Goal: Task Accomplishment & Management: Use online tool/utility

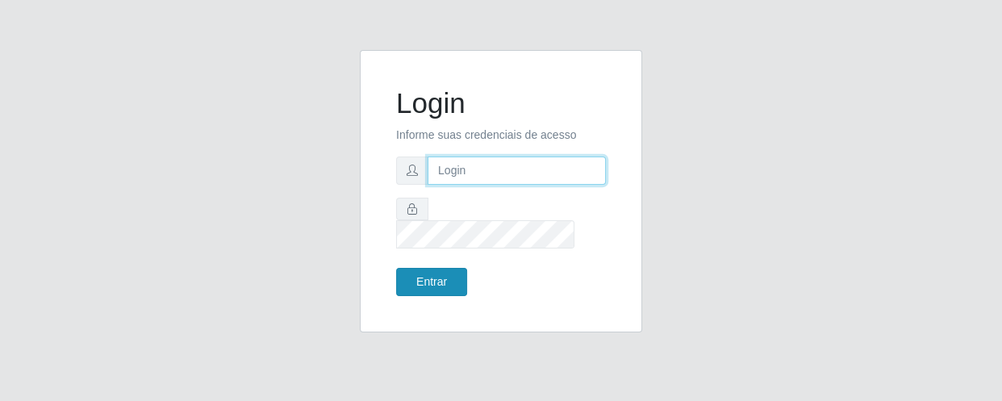
type input "[EMAIL_ADDRESS][DOMAIN_NAME]"
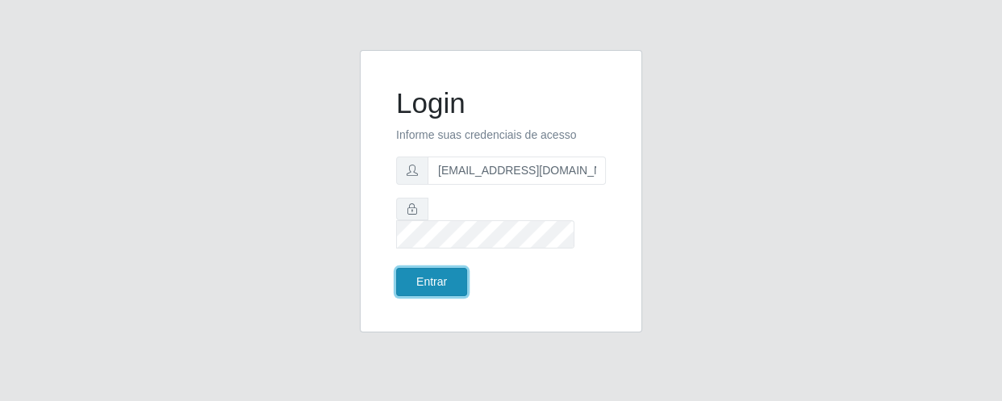
click at [430, 268] on button "Entrar" at bounding box center [431, 282] width 71 height 28
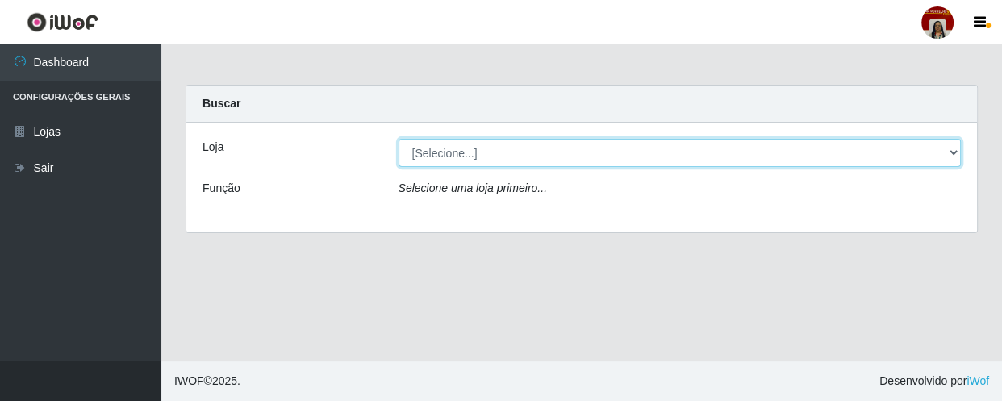
click at [445, 155] on select "[Selecione...] Mar Vermelho - Loja 04" at bounding box center [680, 153] width 563 height 28
select select "251"
click at [399, 139] on select "[Selecione...] Mar Vermelho - Loja 04" at bounding box center [680, 153] width 563 height 28
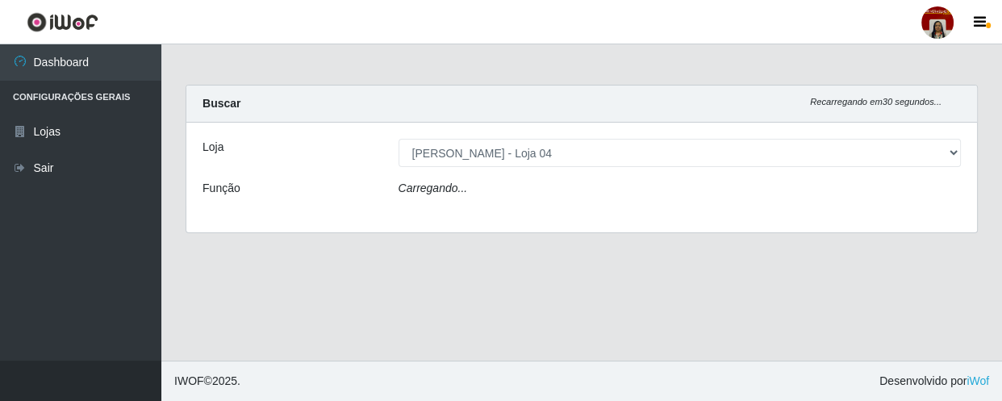
click at [466, 181] on div "Carregando..." at bounding box center [681, 191] width 588 height 23
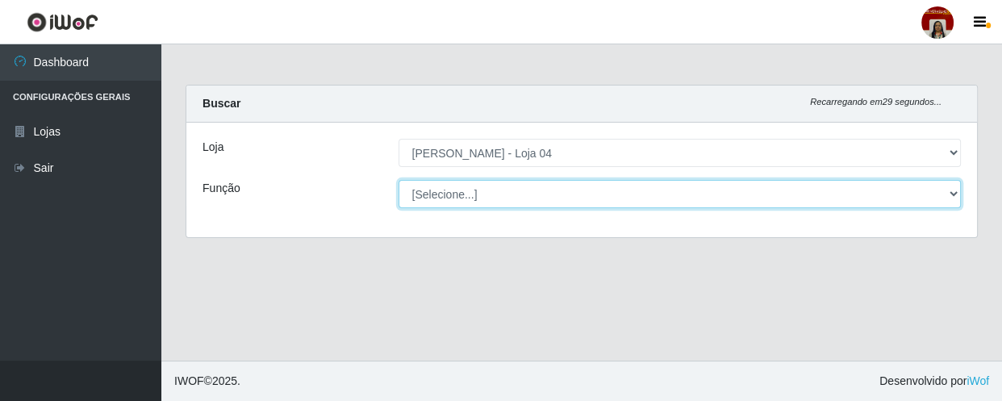
click at [465, 191] on select "[Selecione...] ASG ASG + ASG ++ Auxiliar de Depósito Auxiliar de Depósito + Aux…" at bounding box center [680, 194] width 563 height 28
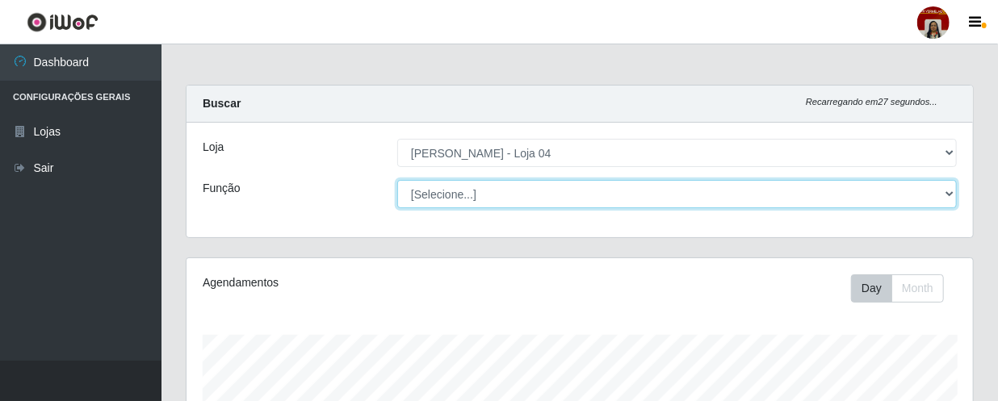
scroll to position [335, 786]
click at [397, 180] on select "[Selecione...] ASG ASG + ASG ++ Auxiliar de Depósito Auxiliar de Depósito + Aux…" at bounding box center [676, 194] width 559 height 28
click at [885, 186] on select "[Selecione...] ASG ASG + ASG ++ Auxiliar de Depósito Auxiliar de Depósito + Aux…" at bounding box center [676, 194] width 559 height 28
select select "112"
click at [397, 180] on select "[Selecione...] ASG ASG + ASG ++ Auxiliar de Depósito Auxiliar de Depósito + Aux…" at bounding box center [676, 194] width 559 height 28
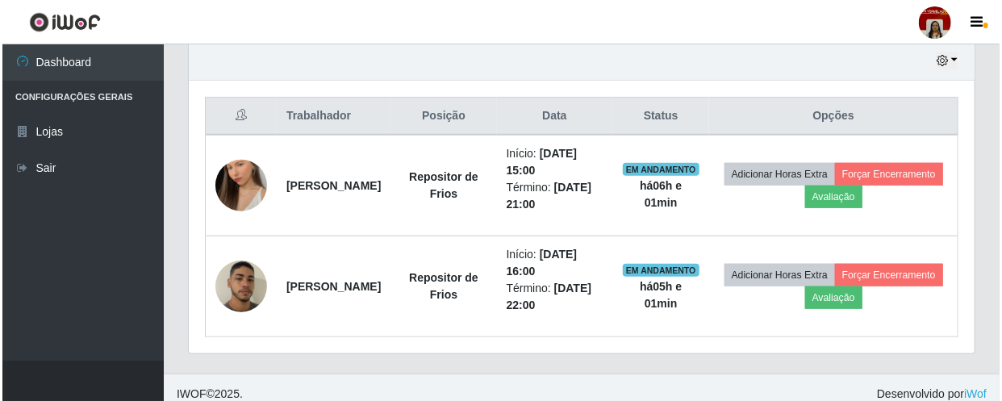
scroll to position [575, 0]
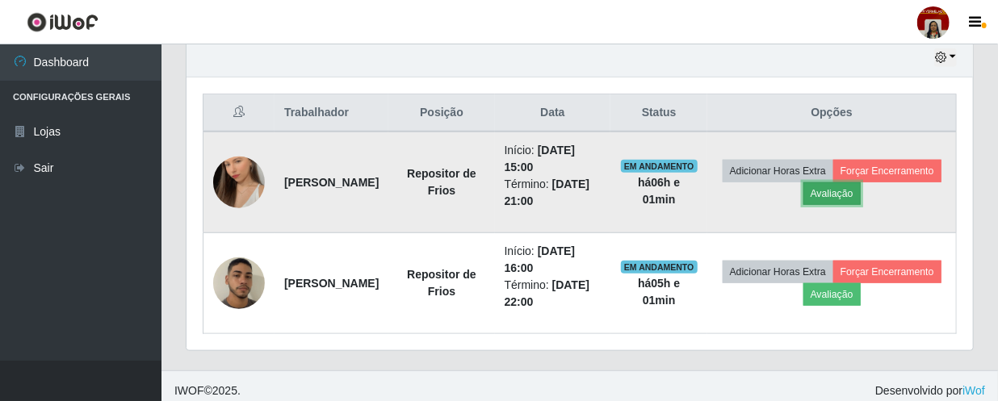
click at [860, 191] on button "Avaliação" at bounding box center [831, 193] width 57 height 23
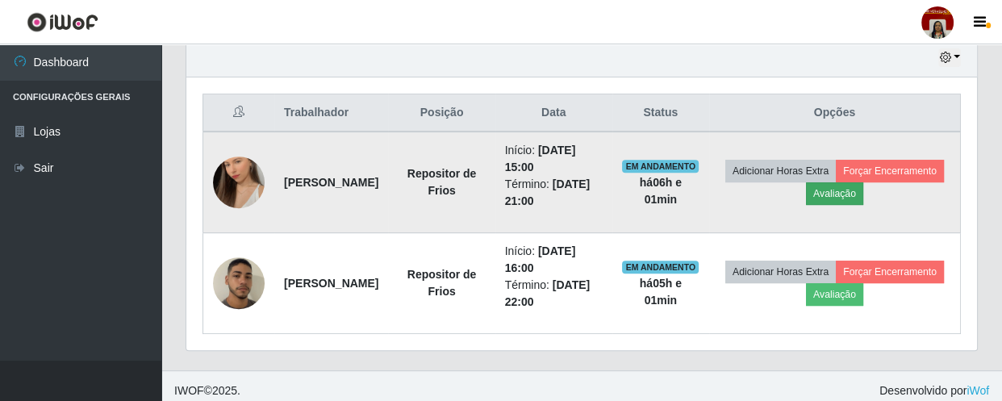
scroll to position [335, 779]
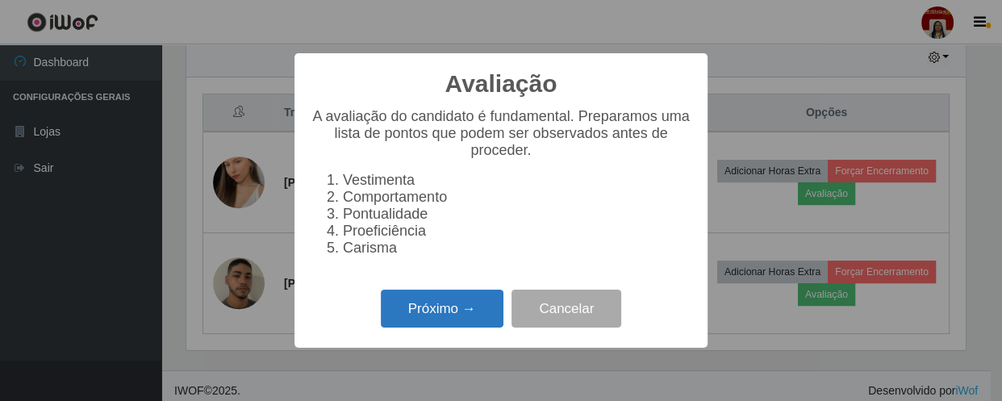
click at [486, 311] on button "Próximo →" at bounding box center [442, 309] width 123 height 38
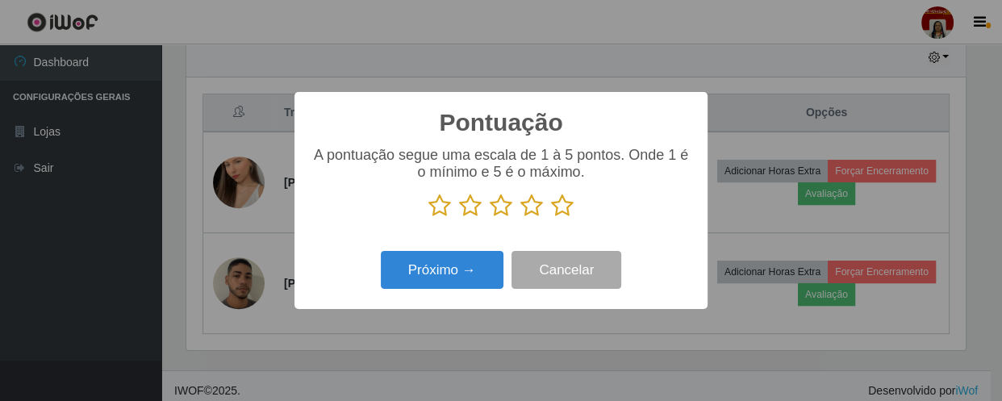
scroll to position [806784, 806338]
click at [557, 210] on icon at bounding box center [562, 206] width 23 height 24
click at [551, 218] on input "radio" at bounding box center [551, 218] width 0 height 0
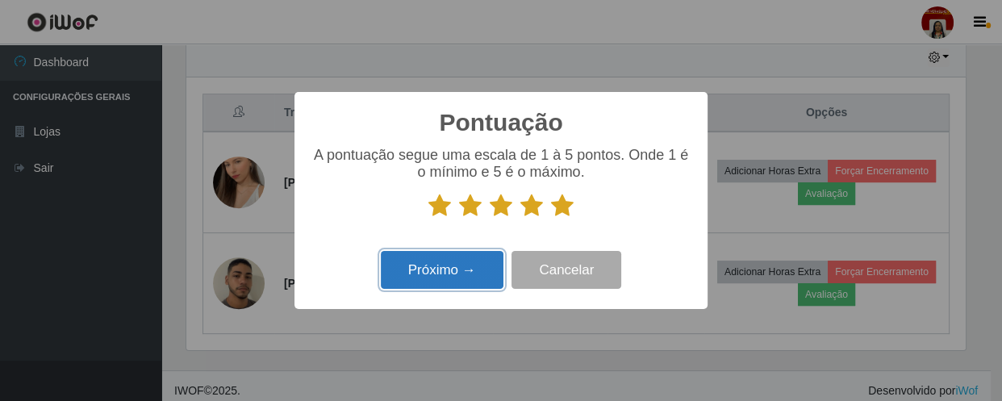
click at [479, 264] on button "Próximo →" at bounding box center [442, 270] width 123 height 38
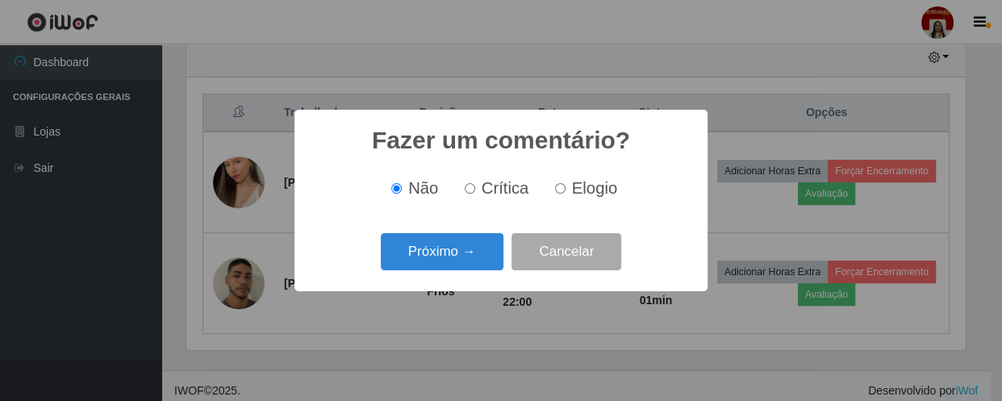
click at [479, 264] on button "Próximo →" at bounding box center [442, 252] width 123 height 38
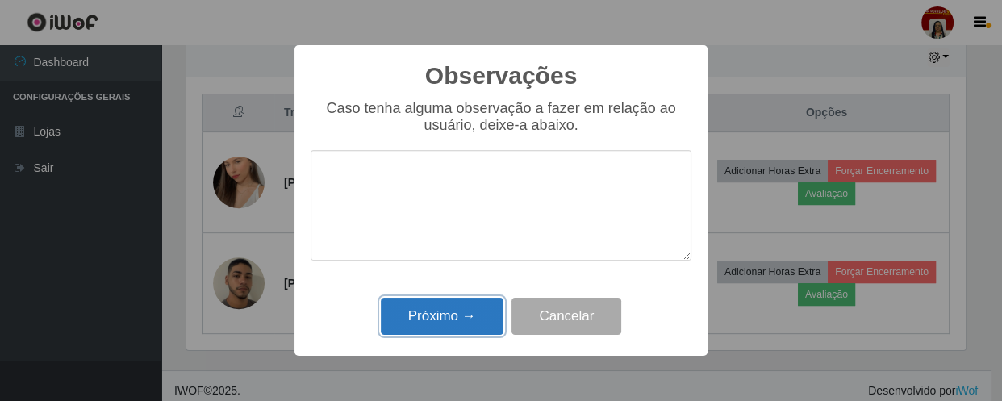
click at [469, 312] on button "Próximo →" at bounding box center [442, 317] width 123 height 38
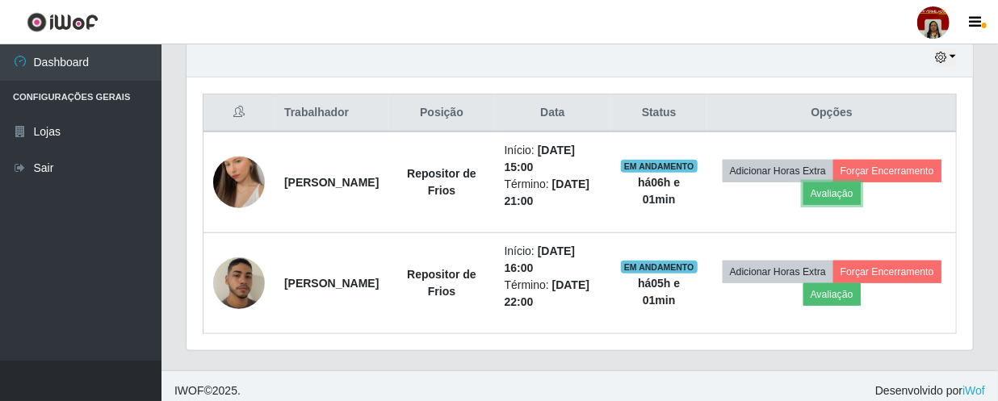
scroll to position [335, 786]
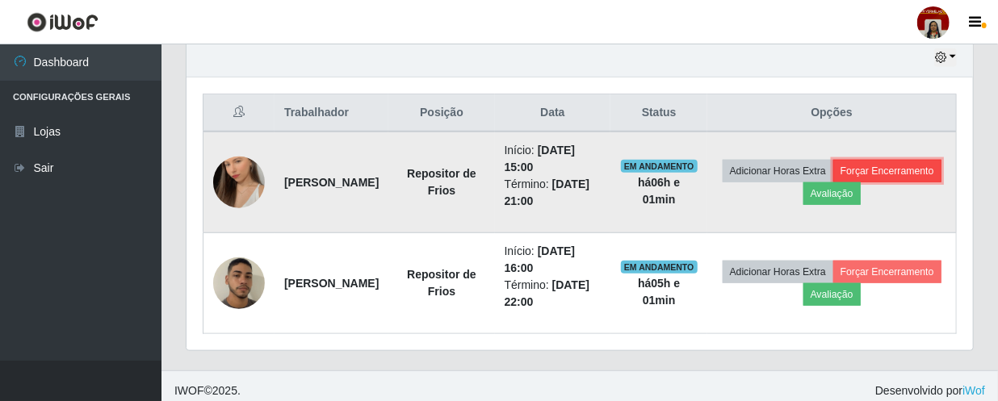
click at [833, 182] on button "Forçar Encerramento" at bounding box center [887, 171] width 108 height 23
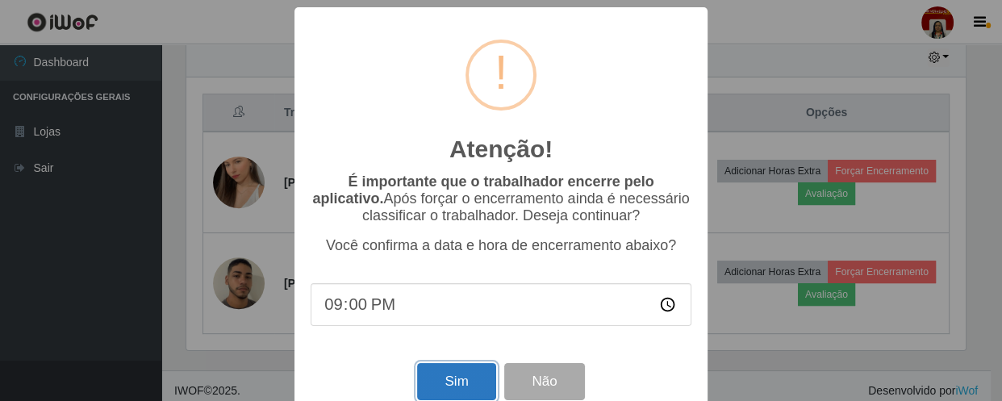
click at [441, 383] on button "Sim" at bounding box center [456, 382] width 78 height 38
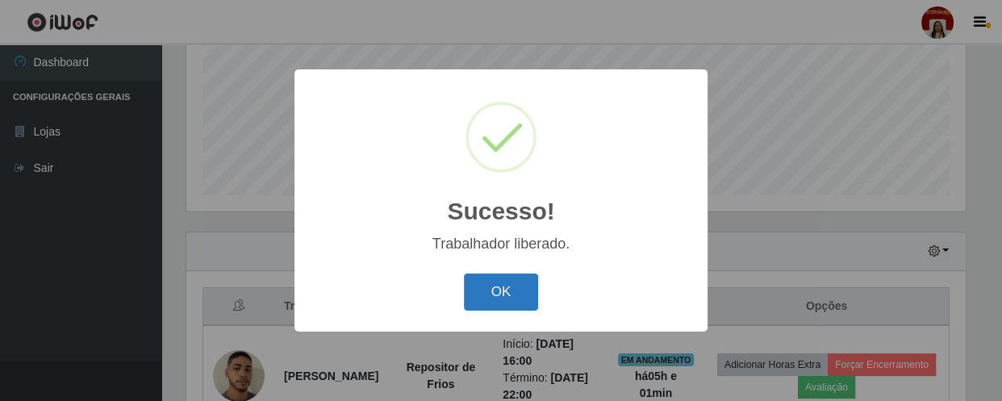
click at [500, 286] on button "OK" at bounding box center [501, 293] width 75 height 38
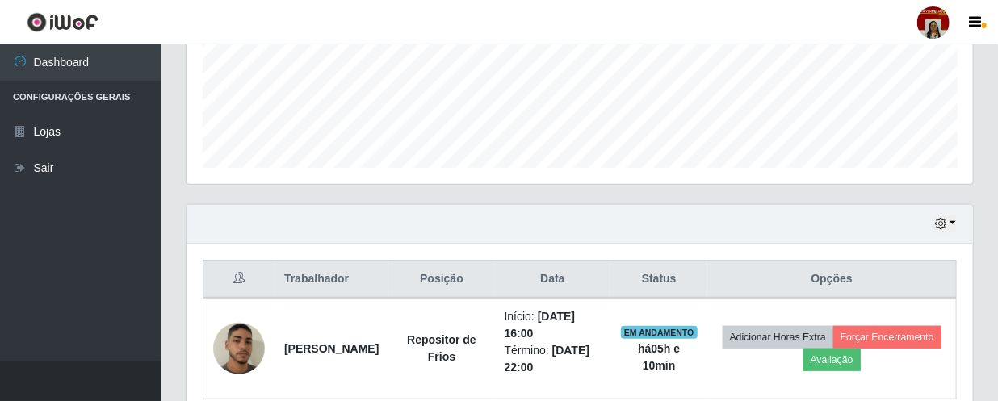
scroll to position [483, 0]
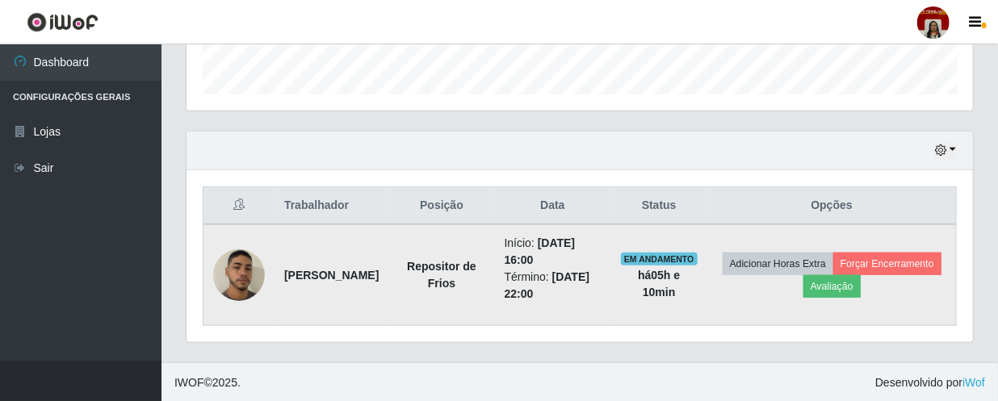
click at [241, 278] on img at bounding box center [239, 275] width 52 height 91
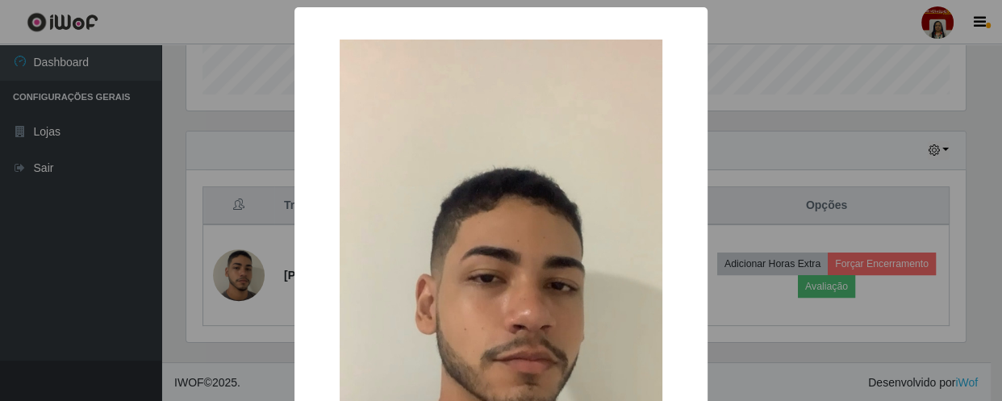
click at [133, 249] on div "× OK Cancel" at bounding box center [501, 200] width 1002 height 401
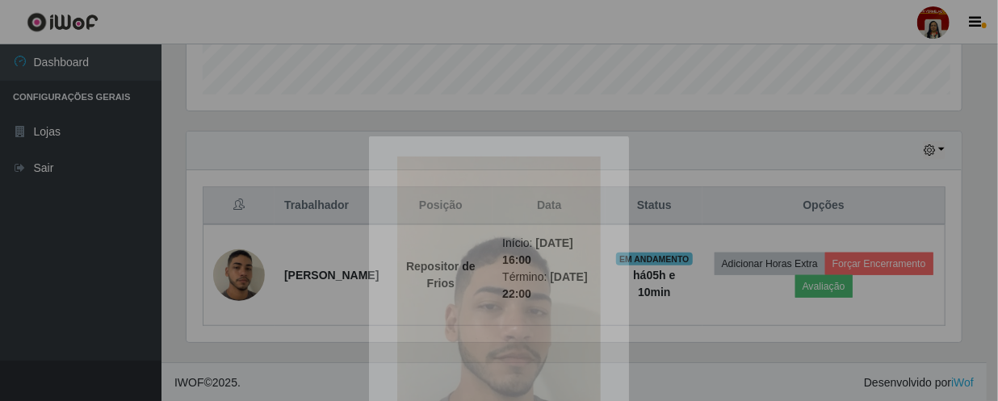
scroll to position [335, 786]
